Goal: Information Seeking & Learning: Learn about a topic

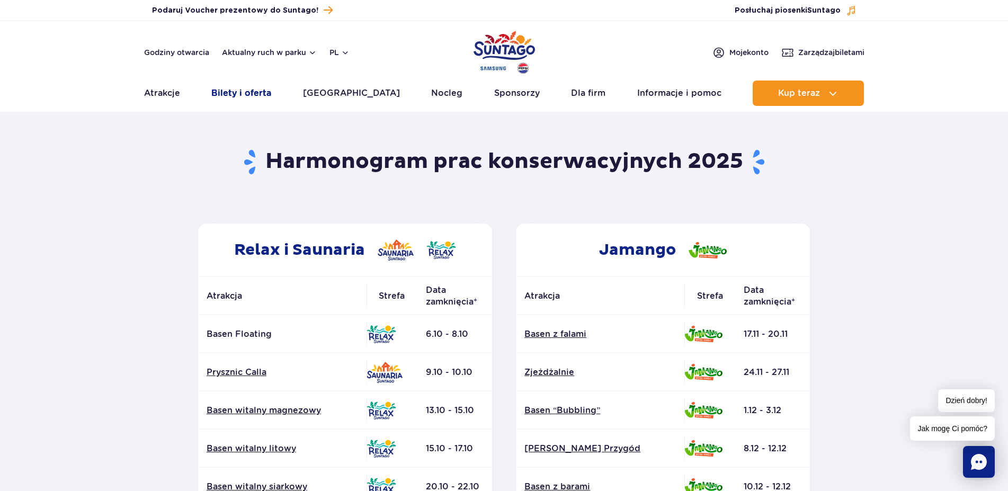
click at [249, 93] on link "Bilety i oferta" at bounding box center [241, 92] width 60 height 25
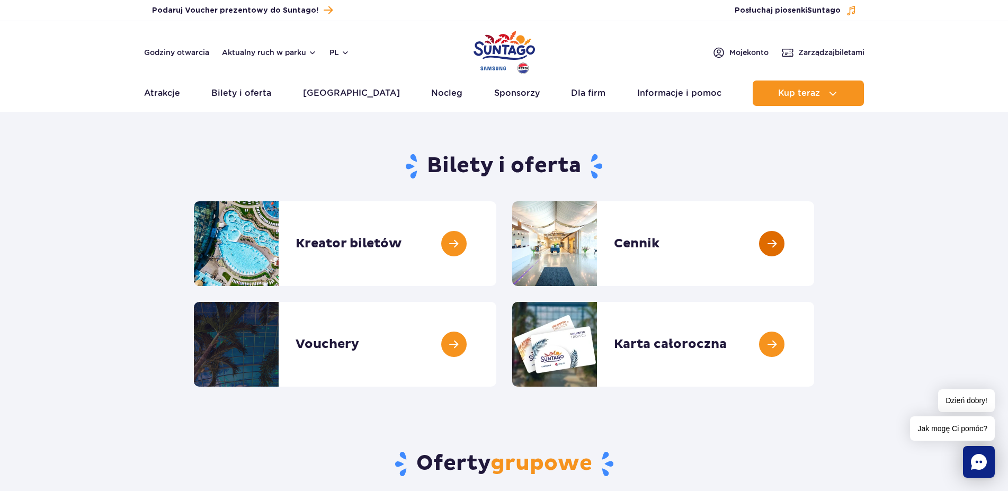
click at [814, 236] on link at bounding box center [814, 243] width 0 height 85
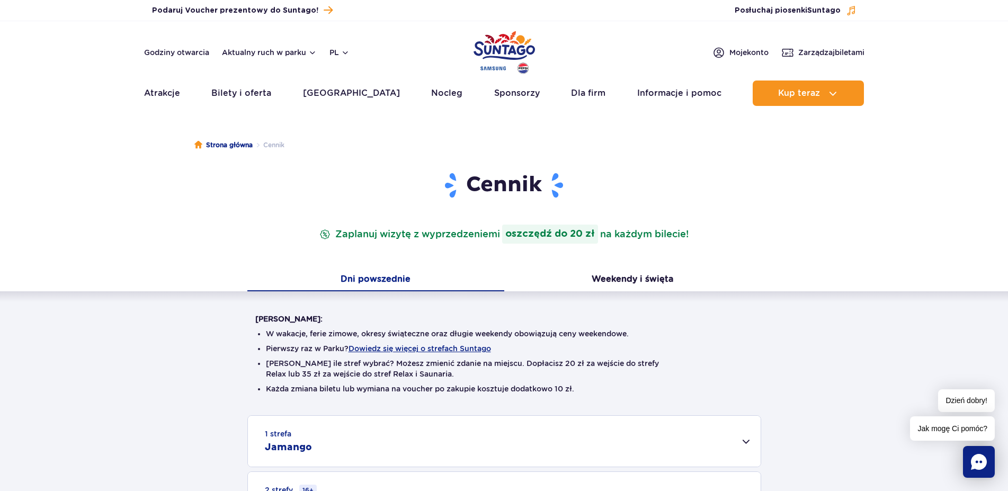
click at [597, 268] on div "Cennik Zaplanuj wizytę z wyprzedzeniem i oszczędź do 20 zł na każdym bilecie!" at bounding box center [504, 220] width 514 height 97
click at [602, 276] on button "Weekendy i święta" at bounding box center [632, 280] width 257 height 22
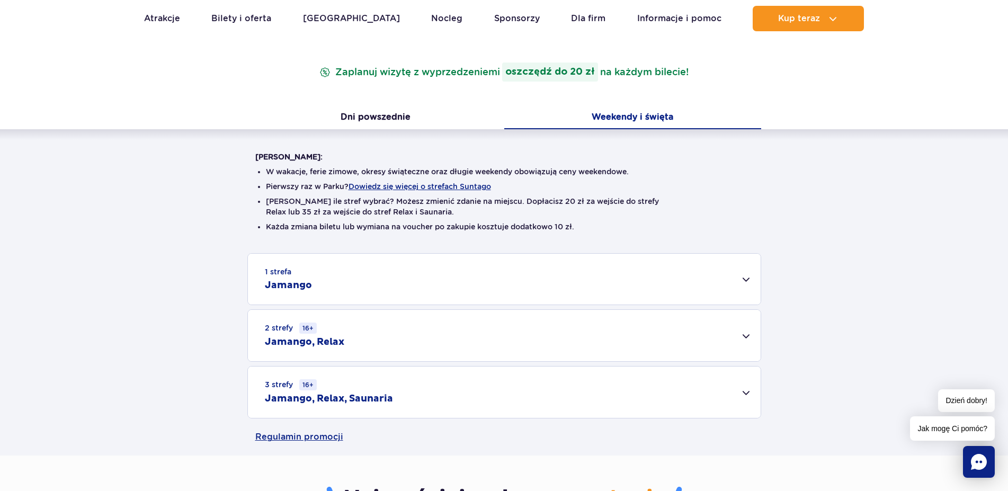
scroll to position [216, 0]
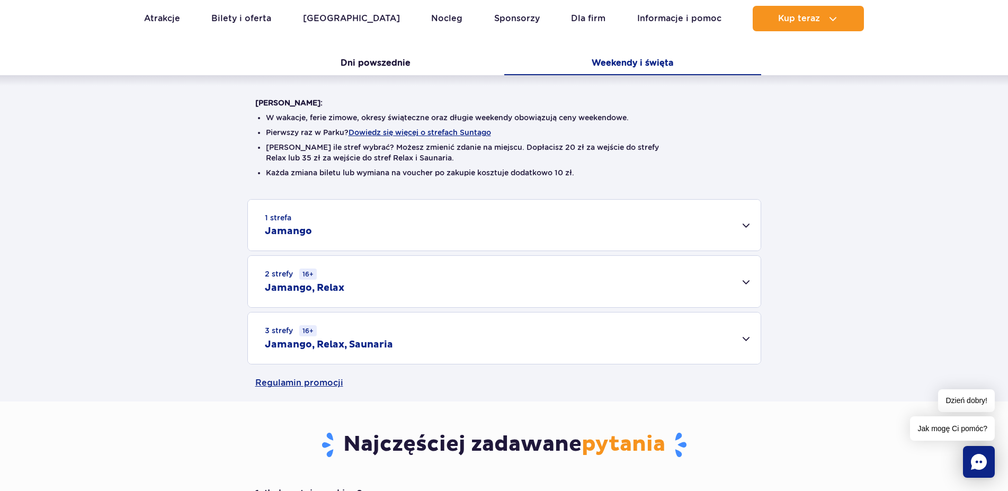
click at [746, 229] on div "1 strefa Jamango" at bounding box center [504, 225] width 513 height 51
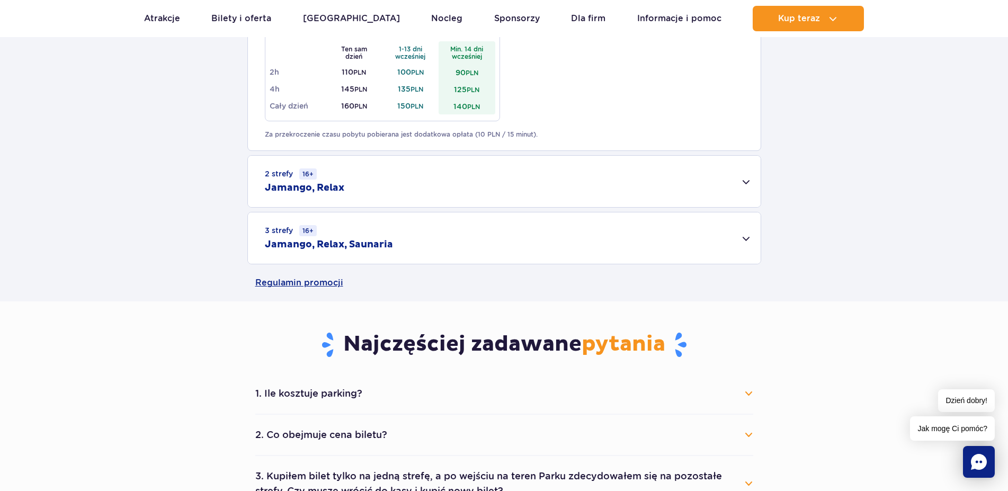
scroll to position [864, 0]
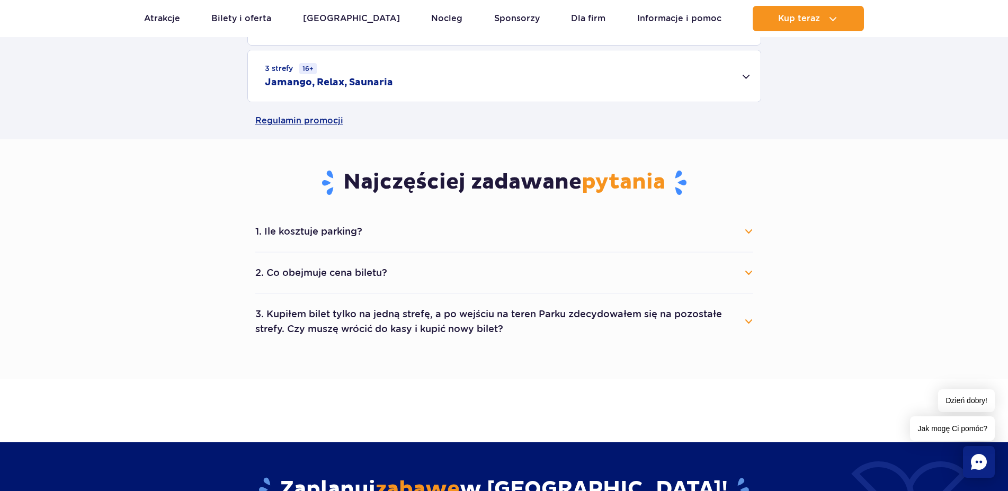
click at [752, 275] on button "2. Co obejmuje cena biletu?" at bounding box center [504, 272] width 498 height 23
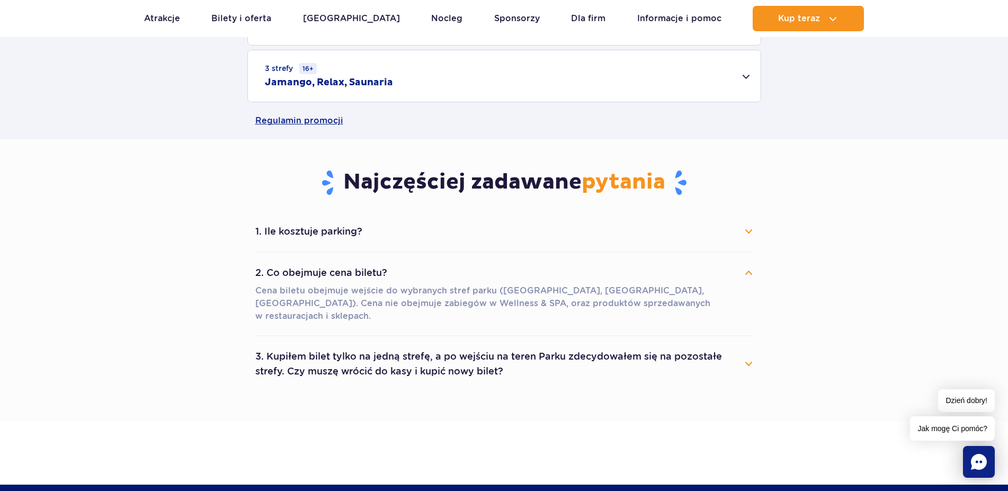
click at [708, 357] on button "3. Kupiłem bilet tylko na jedną strefę, a po wejściu na teren Parku zdecydowałe…" at bounding box center [504, 364] width 498 height 38
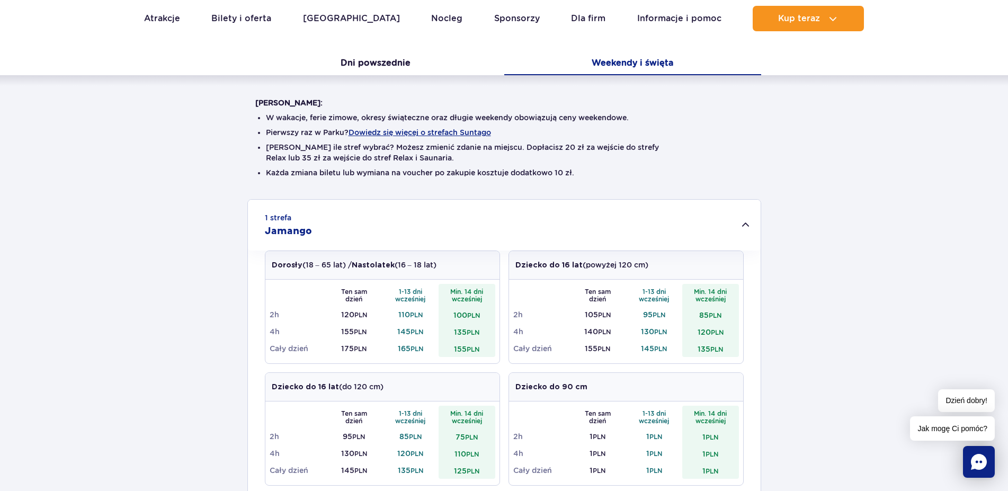
scroll to position [0, 0]
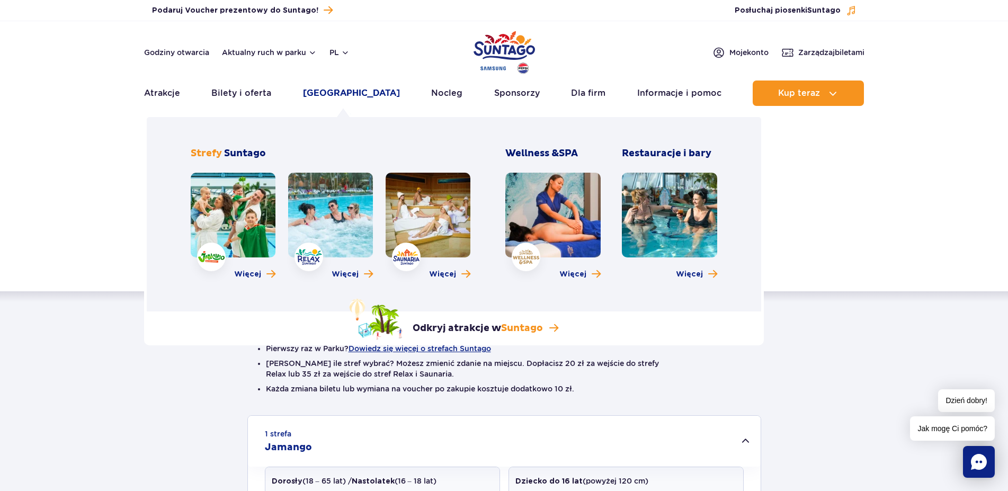
click at [339, 84] on link "[GEOGRAPHIC_DATA]" at bounding box center [351, 92] width 97 height 25
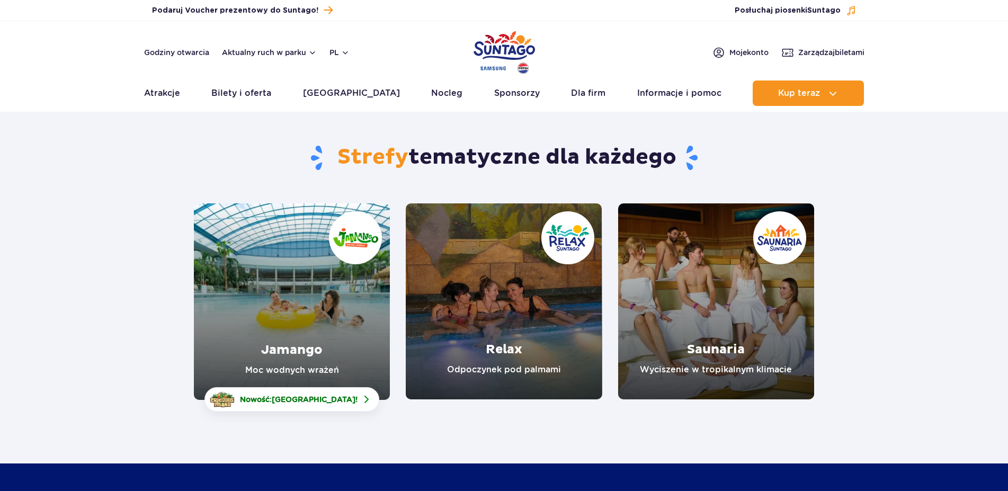
scroll to position [54, 0]
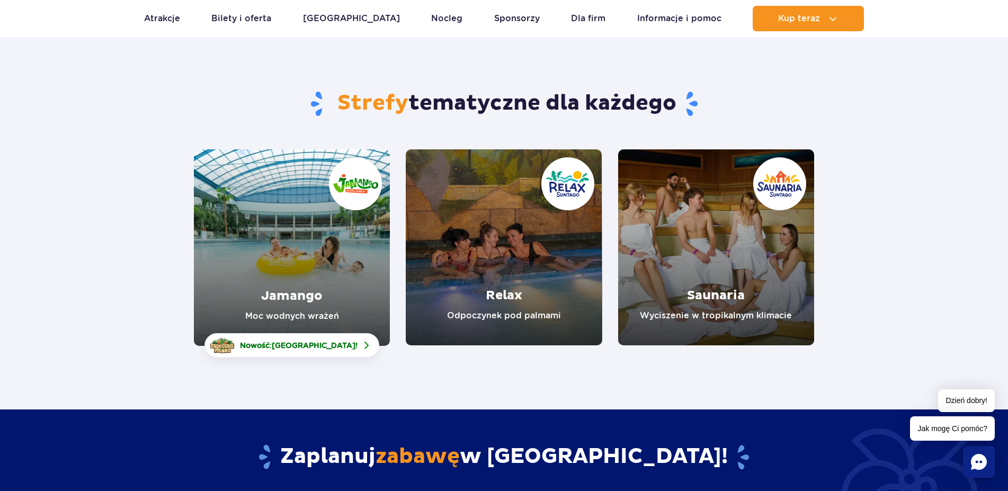
click at [259, 270] on link "Jamango" at bounding box center [292, 247] width 196 height 196
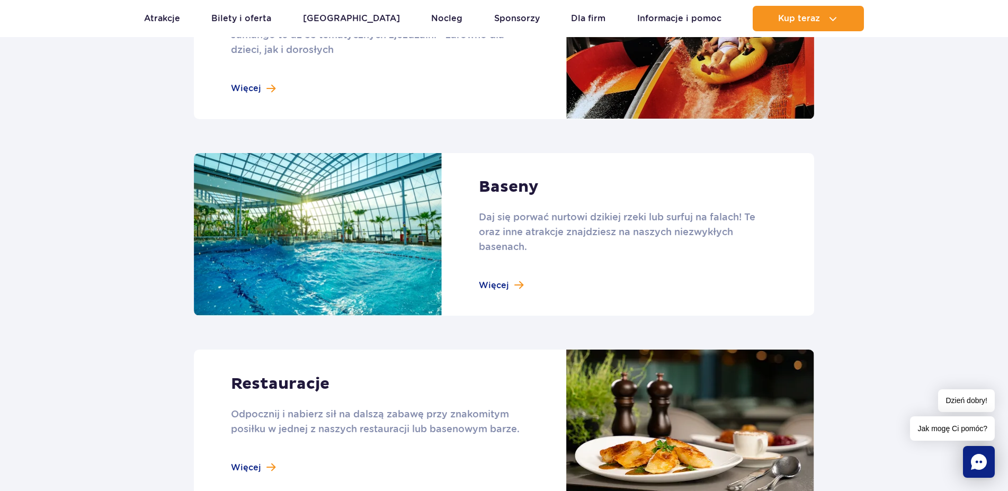
scroll to position [1242, 0]
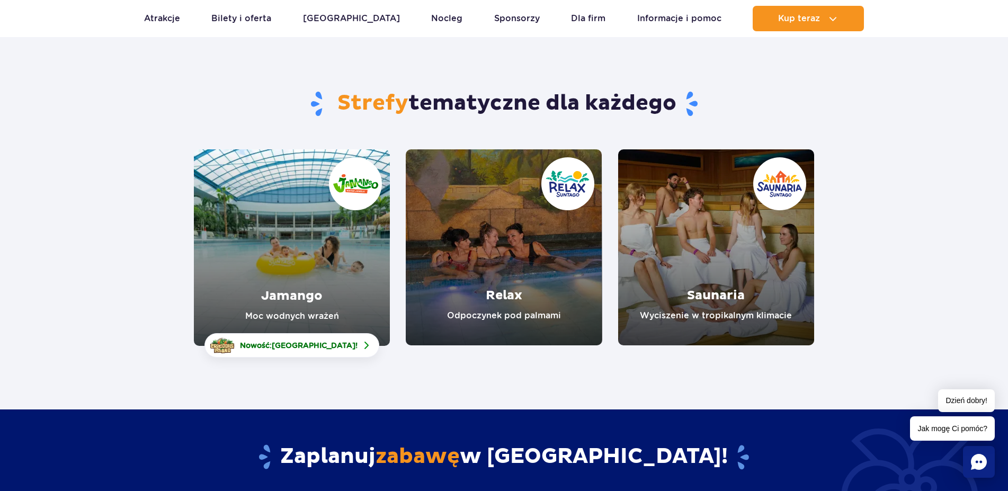
scroll to position [54, 0]
